Goal: Transaction & Acquisition: Book appointment/travel/reservation

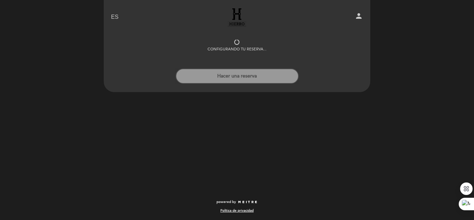
select select "es"
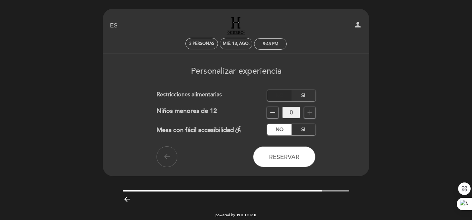
click at [280, 96] on label "No" at bounding box center [279, 94] width 24 height 11
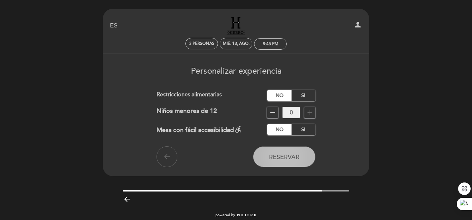
click at [286, 156] on span "Reservar" at bounding box center [284, 157] width 31 height 8
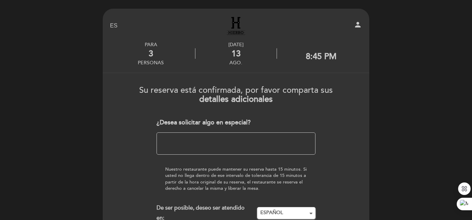
click at [205, 140] on textarea at bounding box center [235, 143] width 159 height 22
type textarea "Nada en especial. Gracias"
drag, startPoint x: 162, startPoint y: 139, endPoint x: 258, endPoint y: 142, distance: 95.8
click at [258, 142] on textarea at bounding box center [235, 143] width 159 height 22
click at [237, 139] on textarea at bounding box center [235, 143] width 159 height 22
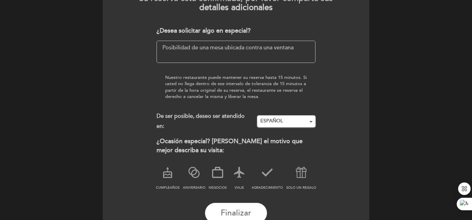
scroll to position [104, 0]
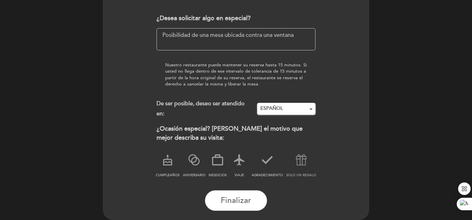
type textarea "Posibilidad de una mesa ubicada contra una ventana"
click at [304, 162] on icon at bounding box center [301, 160] width 18 height 18
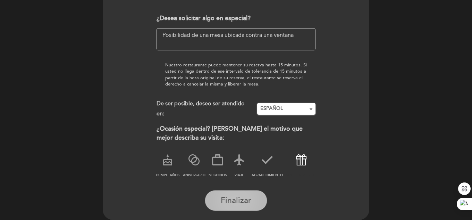
click at [233, 197] on span "Finalizar" at bounding box center [236, 200] width 31 height 10
